Goal: Navigation & Orientation: Find specific page/section

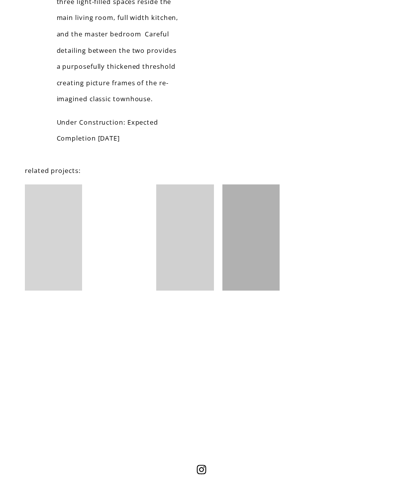
scroll to position [2205, 0]
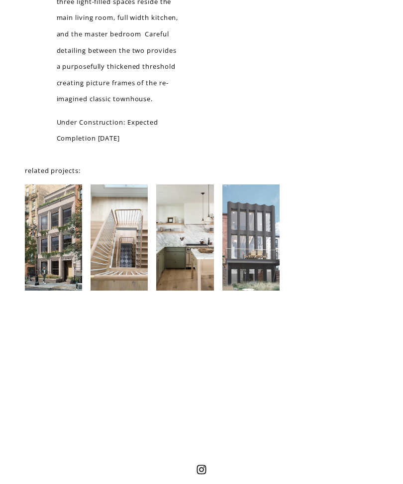
click at [137, 271] on div at bounding box center [119, 237] width 57 height 107
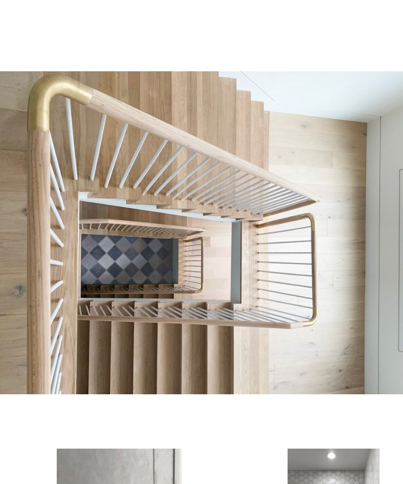
click at [0, 0] on div at bounding box center [0, 0] width 0 height 0
click at [81, 229] on link "Folder: work" at bounding box center [67, 229] width 86 height 24
click at [135, 262] on link "residential" at bounding box center [86, 264] width 124 height 24
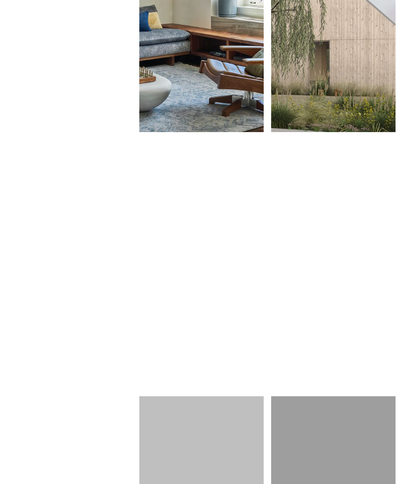
scroll to position [663, 0]
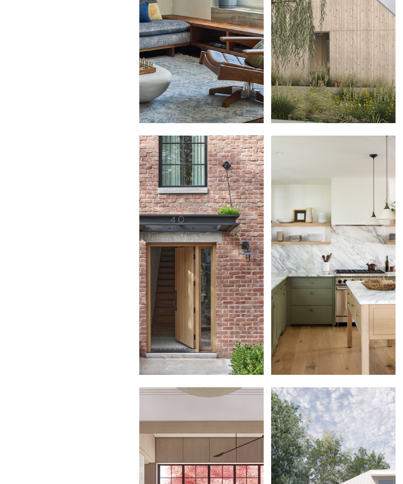
click at [243, 257] on div at bounding box center [201, 254] width 125 height 239
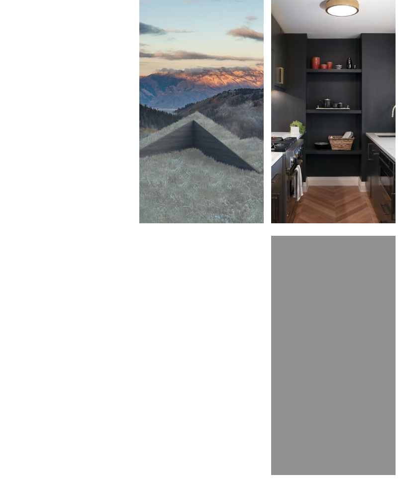
scroll to position [1568, 0]
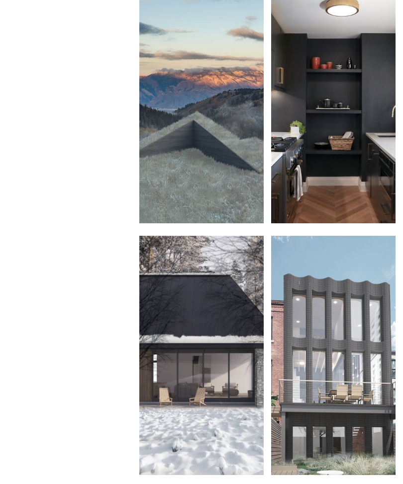
click at [354, 159] on div at bounding box center [333, 104] width 125 height 239
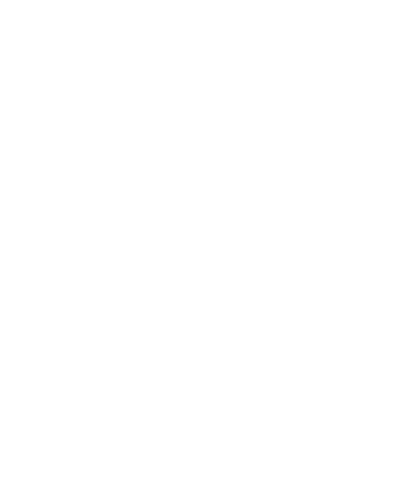
scroll to position [1775, 0]
